Goal: Book appointment/travel/reservation

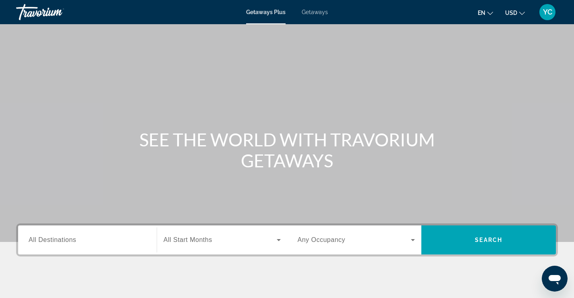
click at [271, 13] on span "Getaways Plus" at bounding box center [266, 12] width 40 height 6
click at [271, 14] on span "Getaways Plus" at bounding box center [266, 12] width 40 height 6
click at [311, 13] on span "Getaways" at bounding box center [315, 12] width 26 height 6
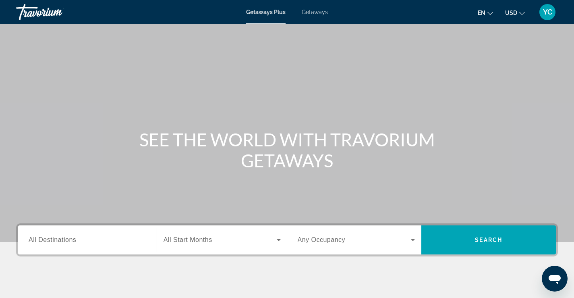
click at [0, 0] on div at bounding box center [0, 0] width 0 height 0
click at [0, 50] on div "Main content" at bounding box center [287, 121] width 574 height 242
click at [2, 51] on div "Main content" at bounding box center [287, 121] width 574 height 242
click at [0, 74] on div "Main content" at bounding box center [287, 121] width 574 height 242
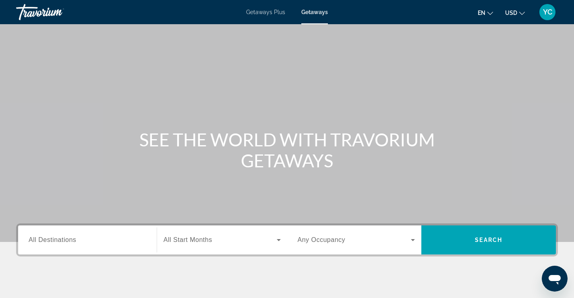
click at [1, 73] on div "Main content" at bounding box center [287, 121] width 574 height 242
click at [2, 73] on div "Main content" at bounding box center [287, 121] width 574 height 242
